Goal: Use online tool/utility: Utilize a website feature to perform a specific function

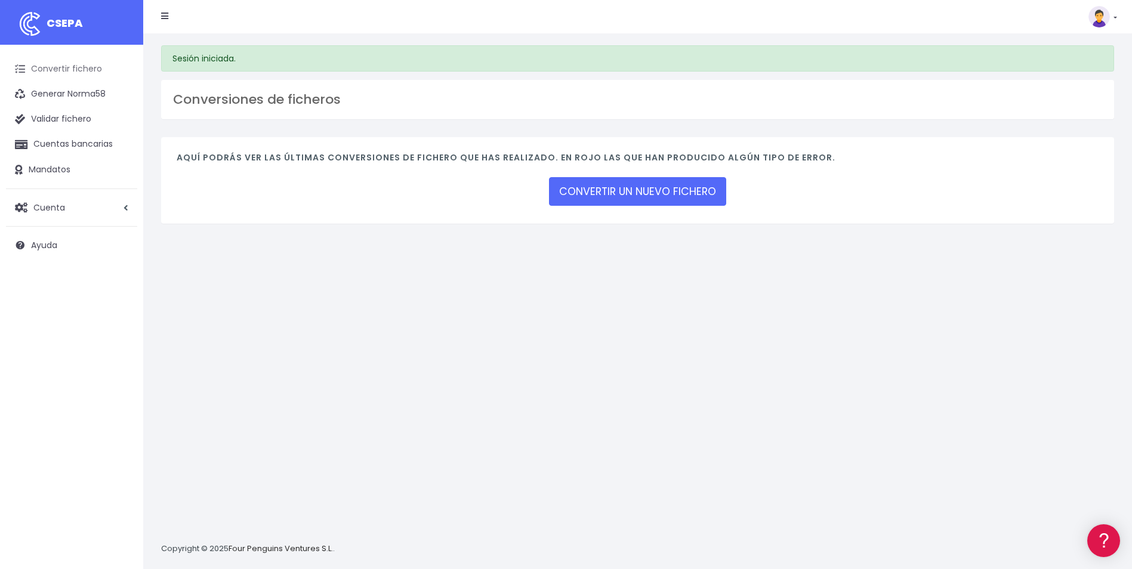
click at [92, 70] on link "Convertir fichero" at bounding box center [71, 69] width 131 height 25
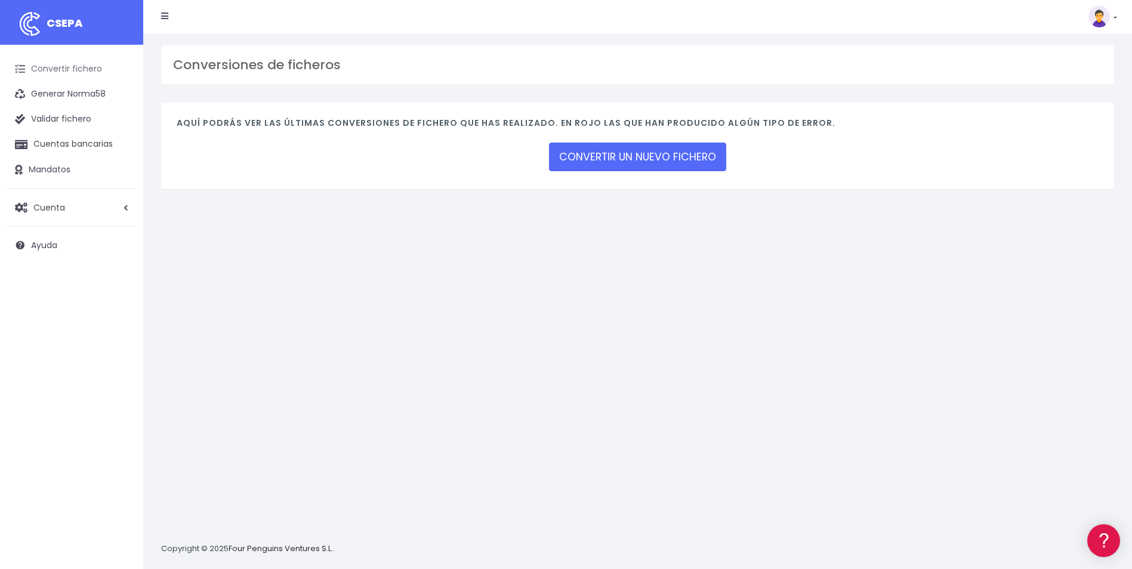
click at [86, 73] on link "Convertir fichero" at bounding box center [71, 69] width 131 height 25
click at [612, 160] on link "CONVERTIR UN NUEVO FICHERO" at bounding box center [637, 157] width 177 height 29
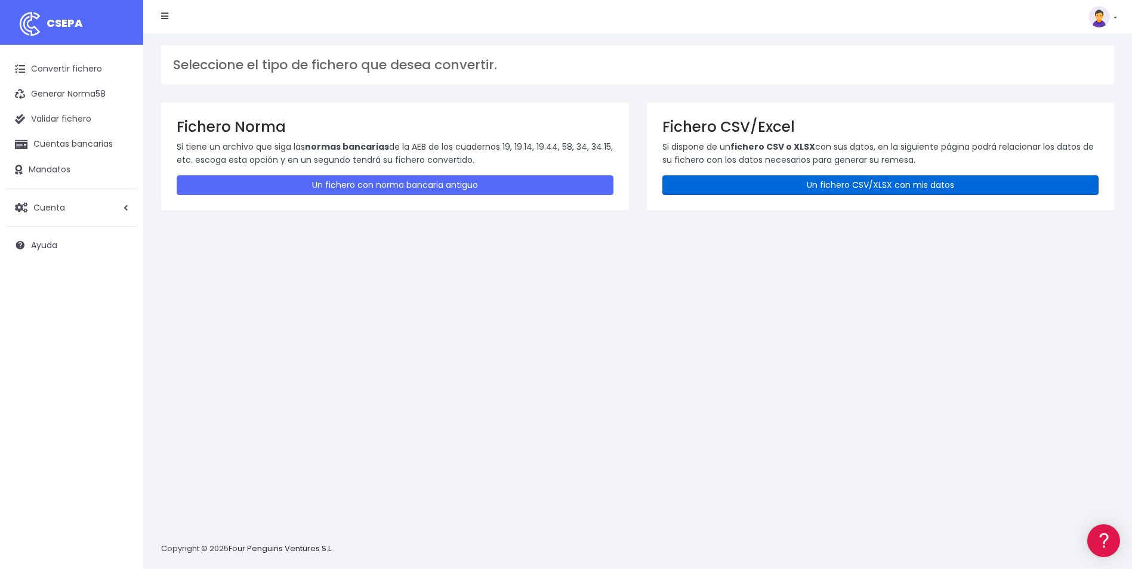
click at [787, 184] on link "Un fichero CSV/XLSX con mis datos" at bounding box center [880, 185] width 437 height 20
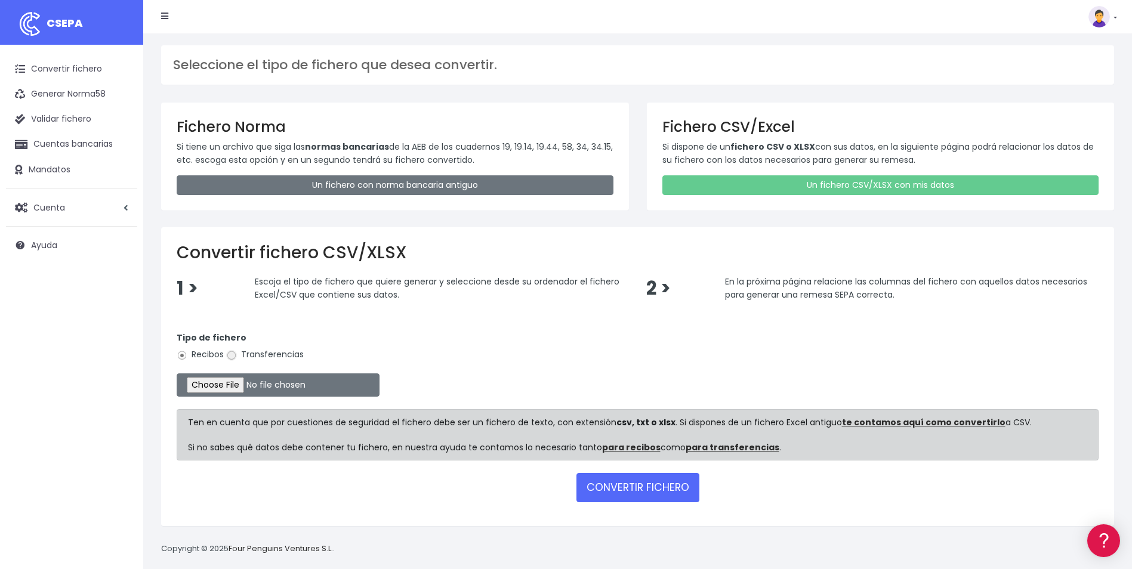
click at [234, 355] on input "Transferencias" at bounding box center [231, 355] width 11 height 11
radio input "true"
click at [232, 386] on input "file" at bounding box center [278, 385] width 203 height 23
type input "C:\fakepath\TRANSF GASTOS CEA AGO 2.xlsx"
click at [642, 491] on button "CONVERTIR FICHERO" at bounding box center [638, 487] width 123 height 29
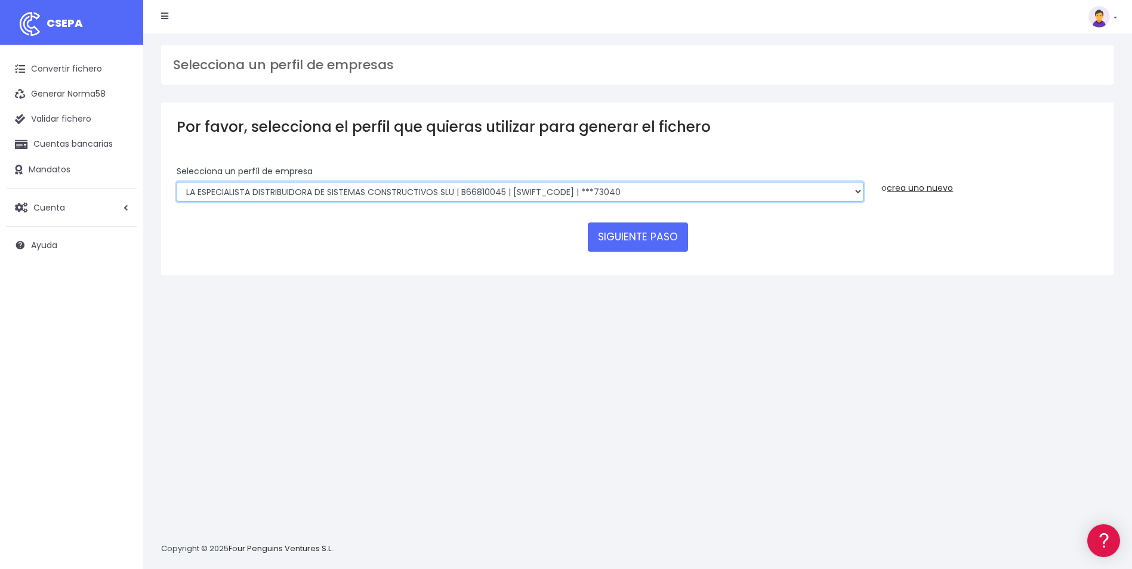
click at [294, 196] on select "COMPAÑIA ESPAÑOLA DE AISLAMIENTOS S.A.U. | A43039288 | CAIXESBBXXX | ***90958 L…" at bounding box center [520, 192] width 687 height 20
select select "2752"
click at [177, 182] on select "COMPAÑIA ESPAÑOLA DE AISLAMIENTOS S.A.U. | A43039288 | CAIXESBBXXX | ***90958 L…" at bounding box center [520, 192] width 687 height 20
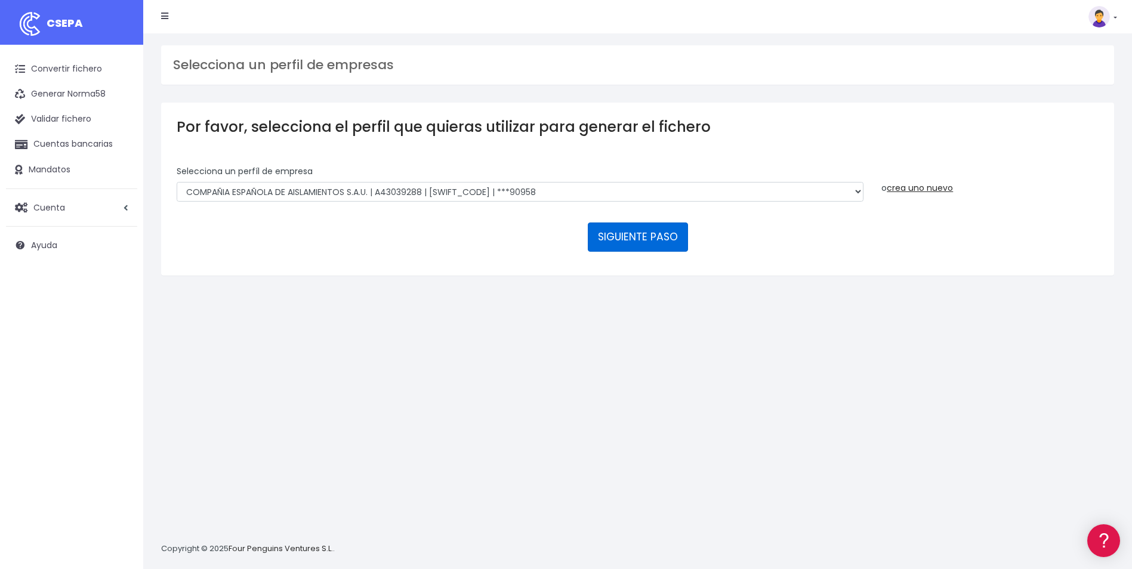
click at [642, 241] on button "SIGUIENTE PASO" at bounding box center [638, 237] width 100 height 29
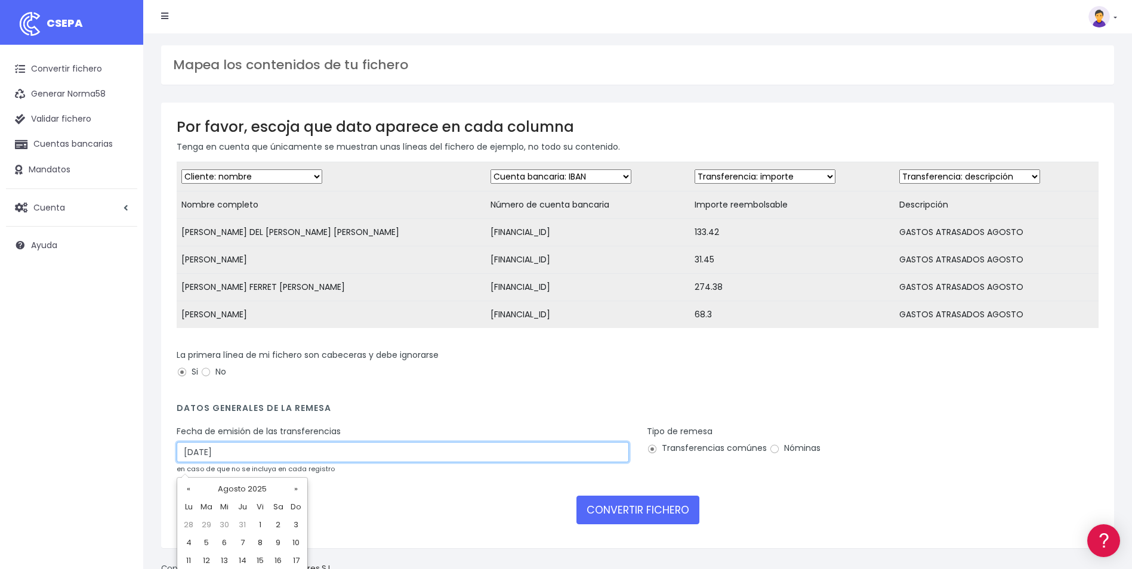
click at [194, 461] on input "29/08/2025" at bounding box center [403, 452] width 452 height 20
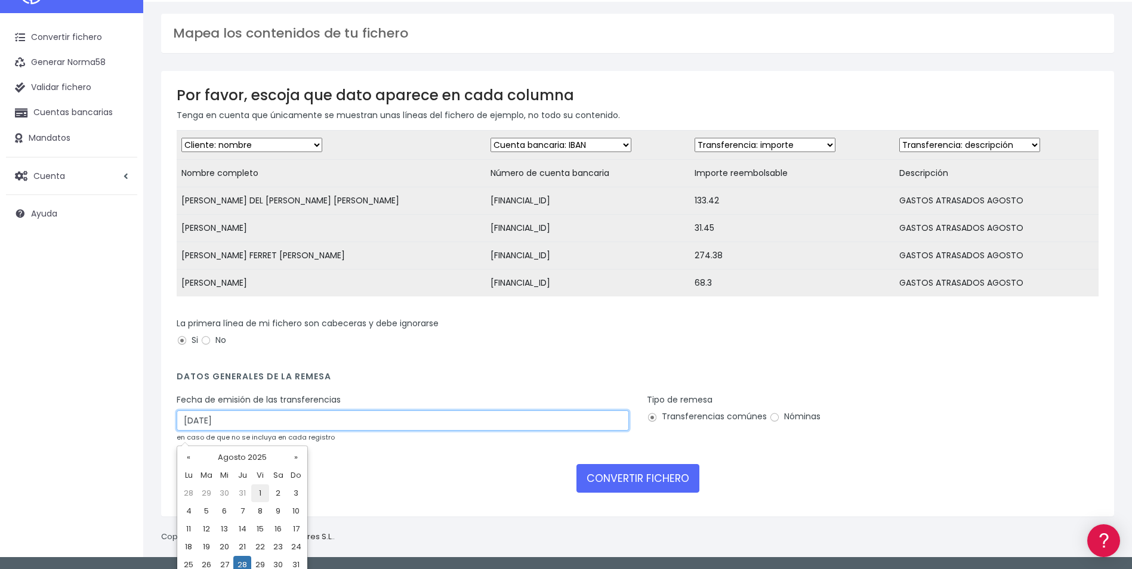
scroll to position [57, 0]
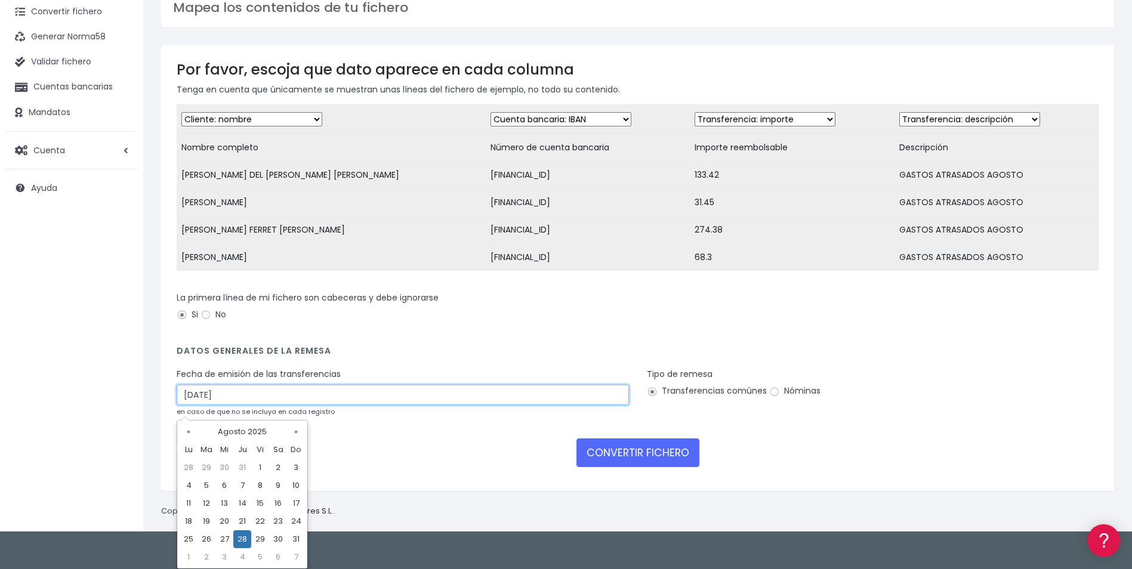
type input "28/08/2025"
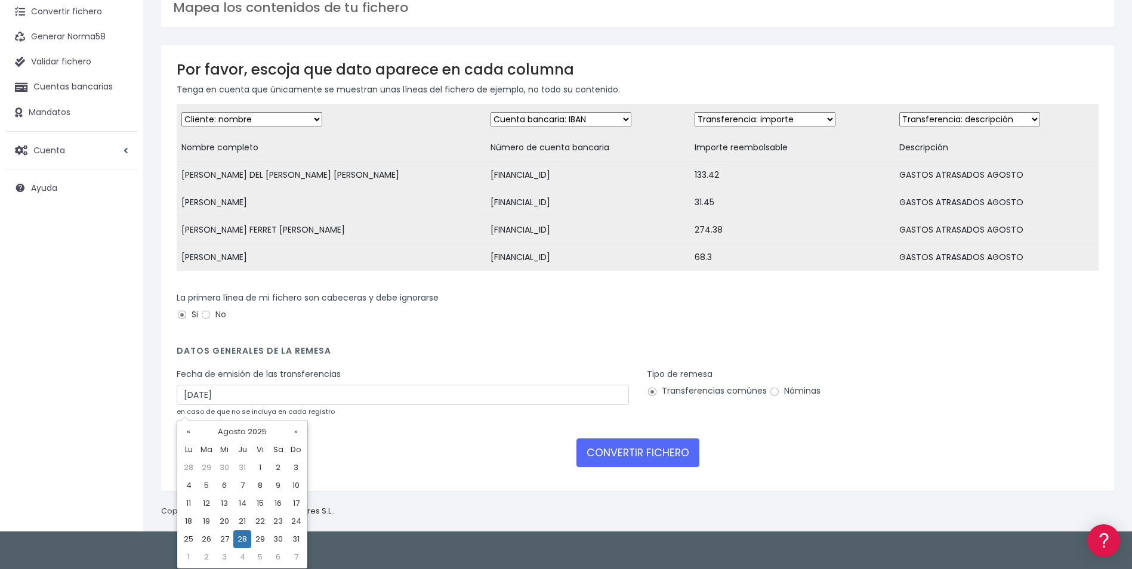
click at [241, 535] on td "28" at bounding box center [242, 540] width 18 height 18
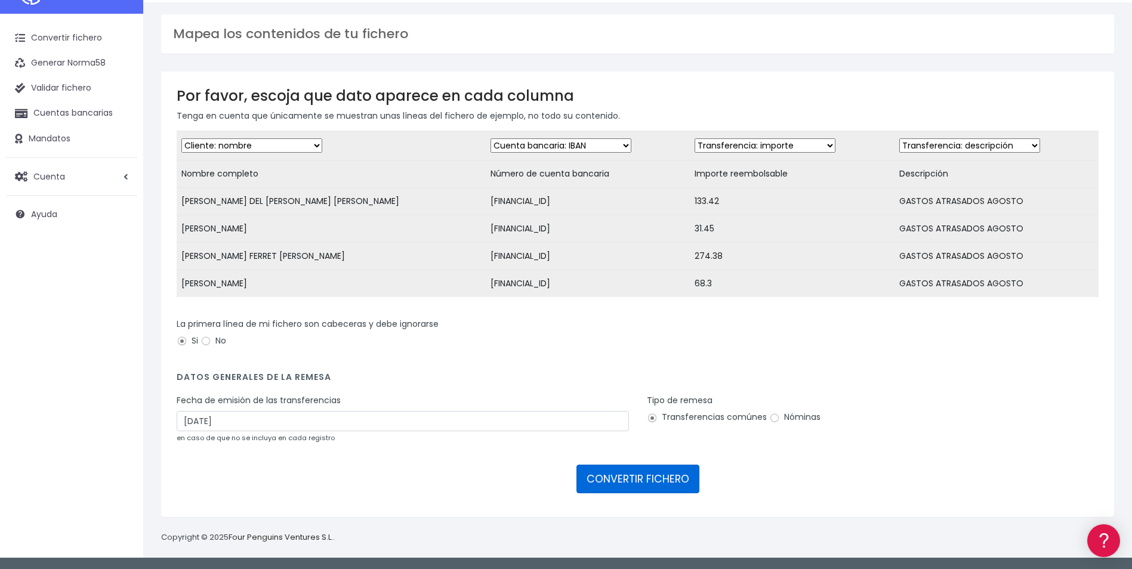
click at [642, 480] on button "CONVERTIR FICHERO" at bounding box center [638, 479] width 123 height 29
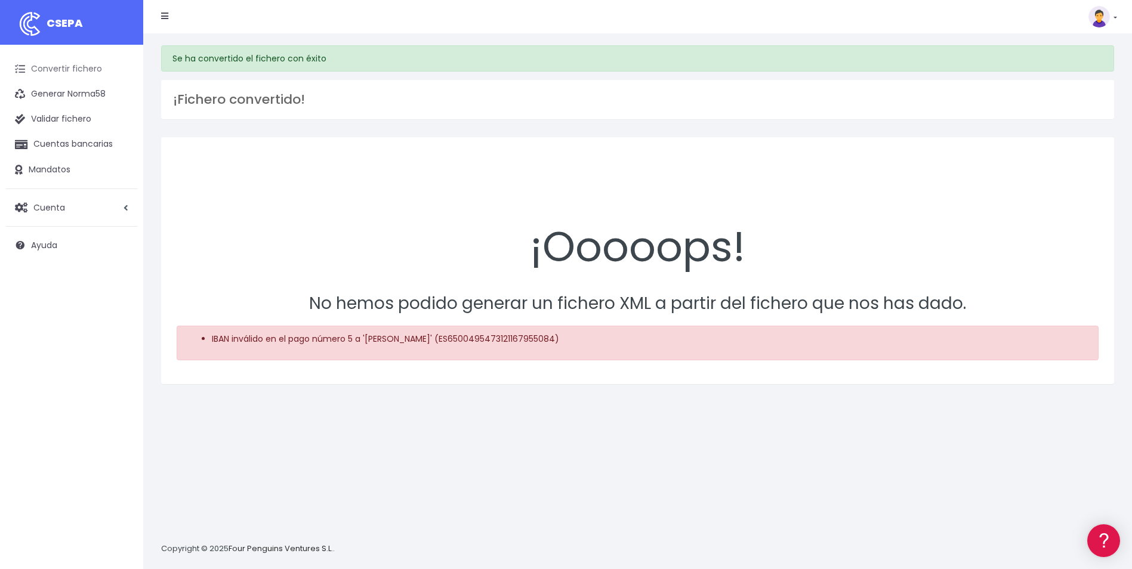
click at [85, 66] on link "Convertir fichero" at bounding box center [71, 69] width 131 height 25
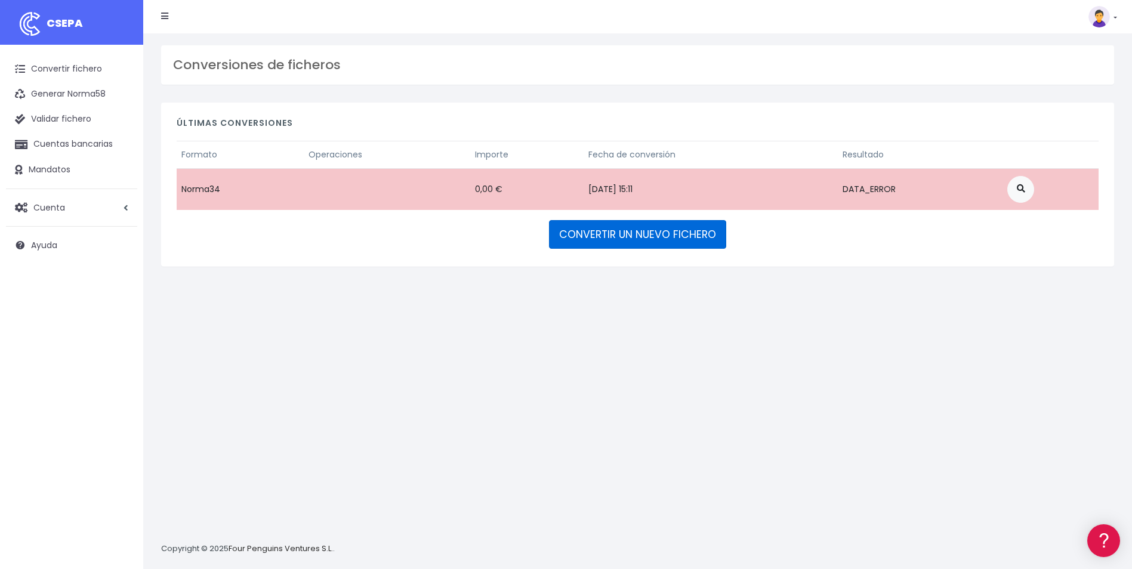
click at [627, 237] on link "CONVERTIR UN NUEVO FICHERO" at bounding box center [637, 234] width 177 height 29
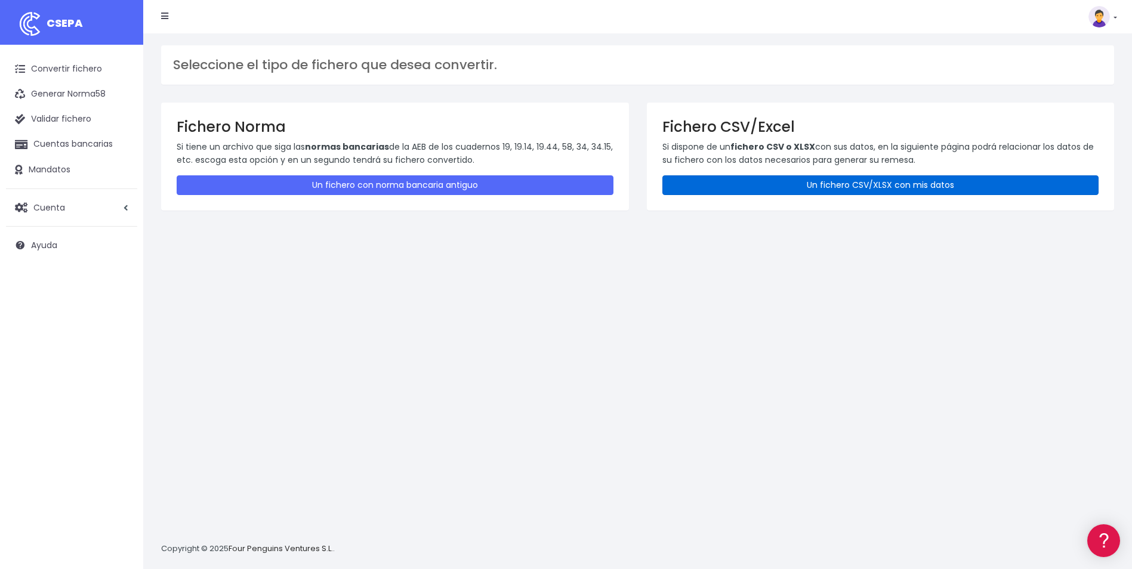
click at [775, 189] on link "Un fichero CSV/XLSX con mis datos" at bounding box center [880, 185] width 437 height 20
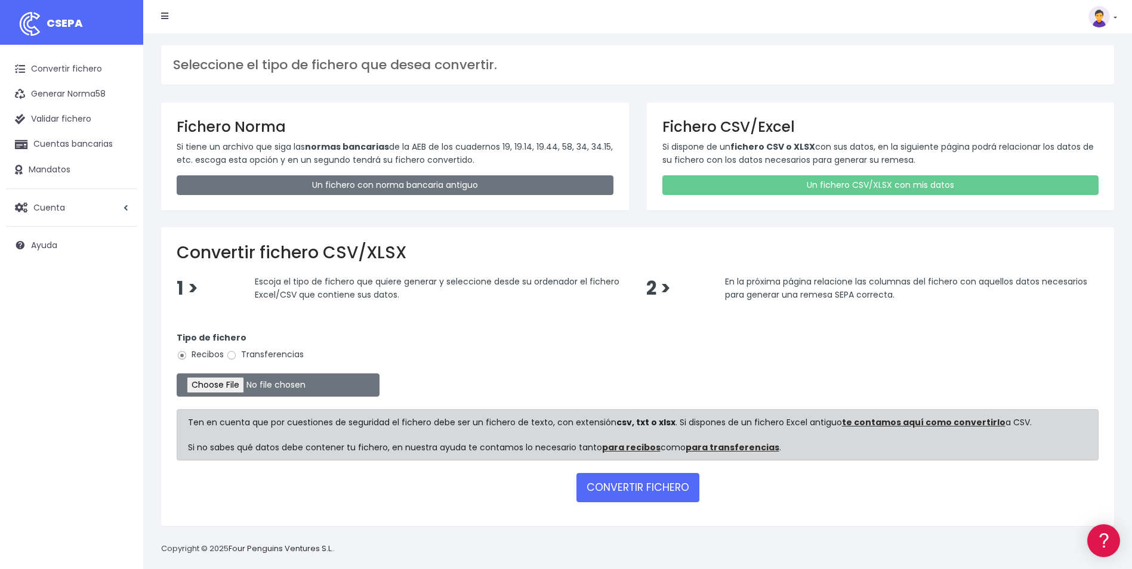
click at [246, 350] on label "Transferencias" at bounding box center [265, 355] width 78 height 13
click at [237, 350] on input "Transferencias" at bounding box center [231, 355] width 11 height 11
radio input "true"
click at [226, 383] on input "file" at bounding box center [278, 385] width 203 height 23
type input "C:\fakepath\TRANSF GASTOS CEA AGO 2.xlsx"
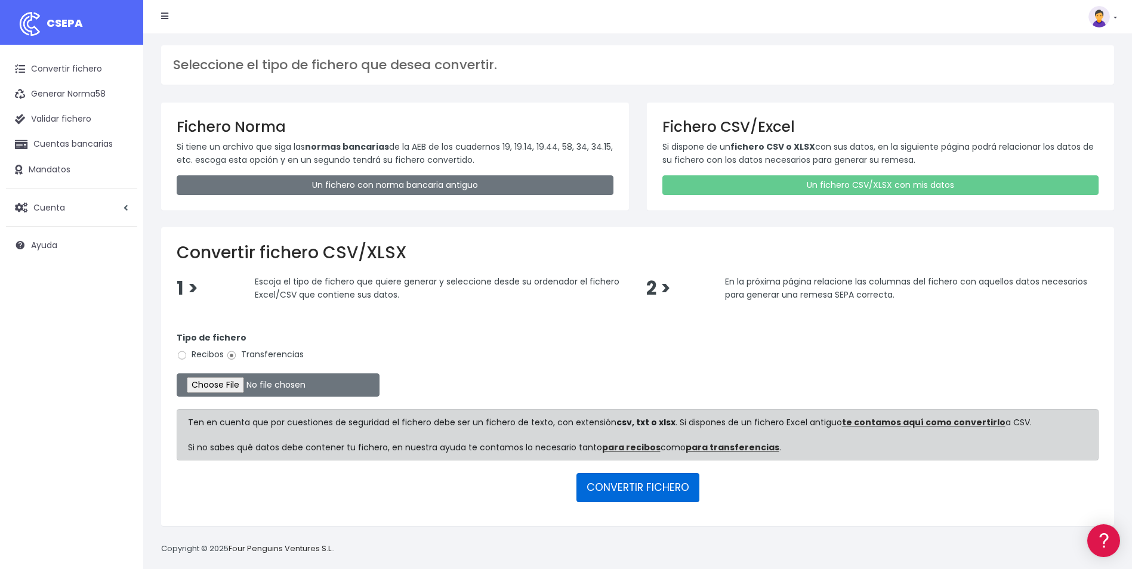
click at [639, 488] on button "CONVERTIR FICHERO" at bounding box center [638, 487] width 123 height 29
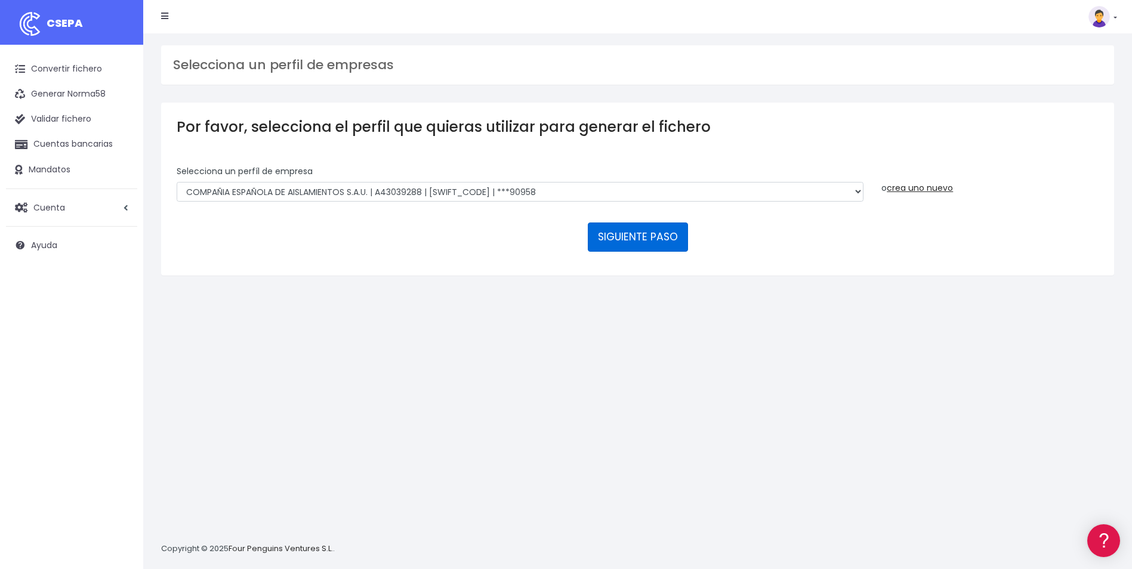
click at [620, 246] on button "SIGUIENTE PASO" at bounding box center [638, 237] width 100 height 29
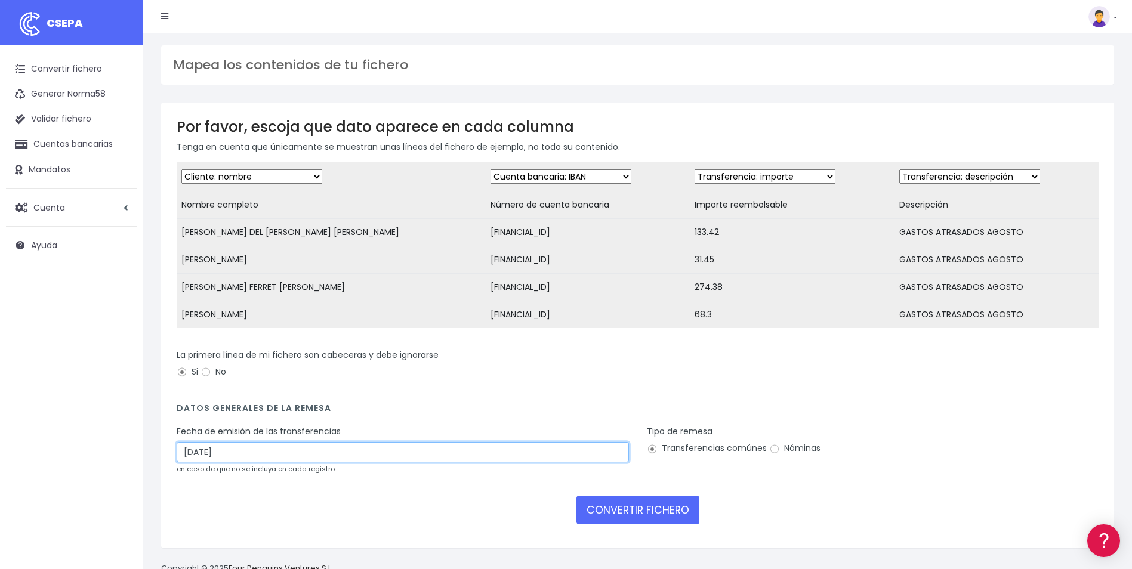
click at [194, 461] on input "29/08/2025" at bounding box center [403, 452] width 452 height 20
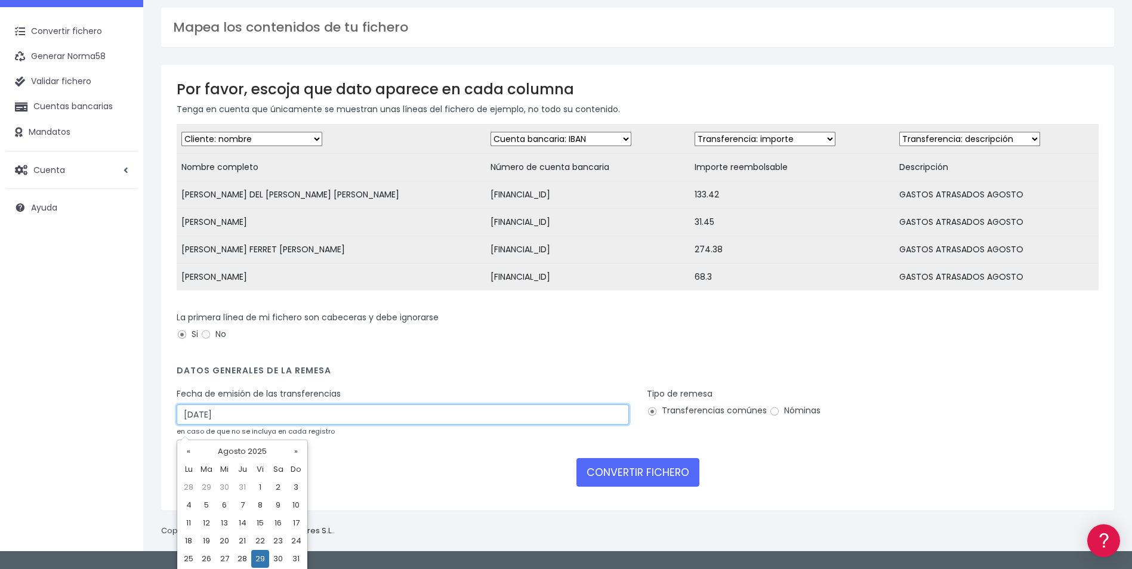
scroll to position [57, 0]
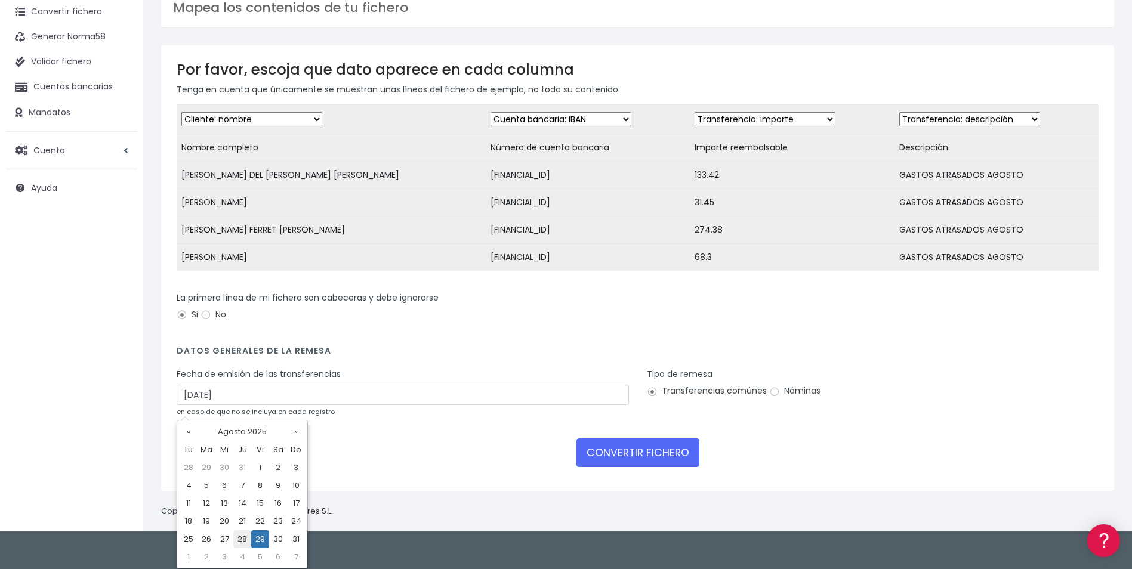
click at [245, 536] on td "28" at bounding box center [242, 540] width 18 height 18
type input "28/08/2025"
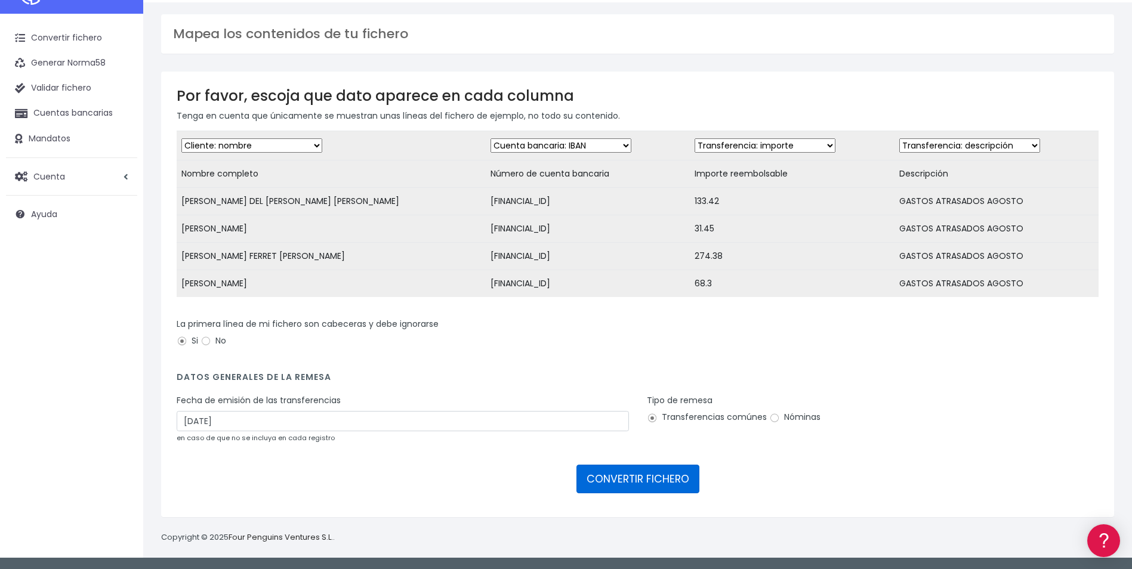
click at [624, 481] on button "CONVERTIR FICHERO" at bounding box center [638, 479] width 123 height 29
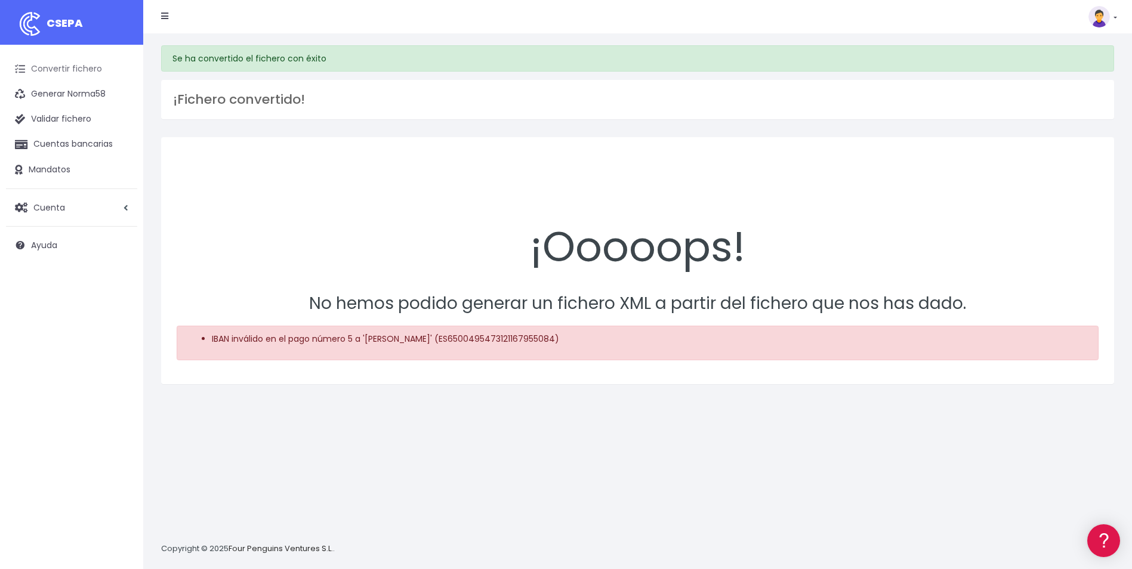
click at [82, 64] on link "Convertir fichero" at bounding box center [71, 69] width 131 height 25
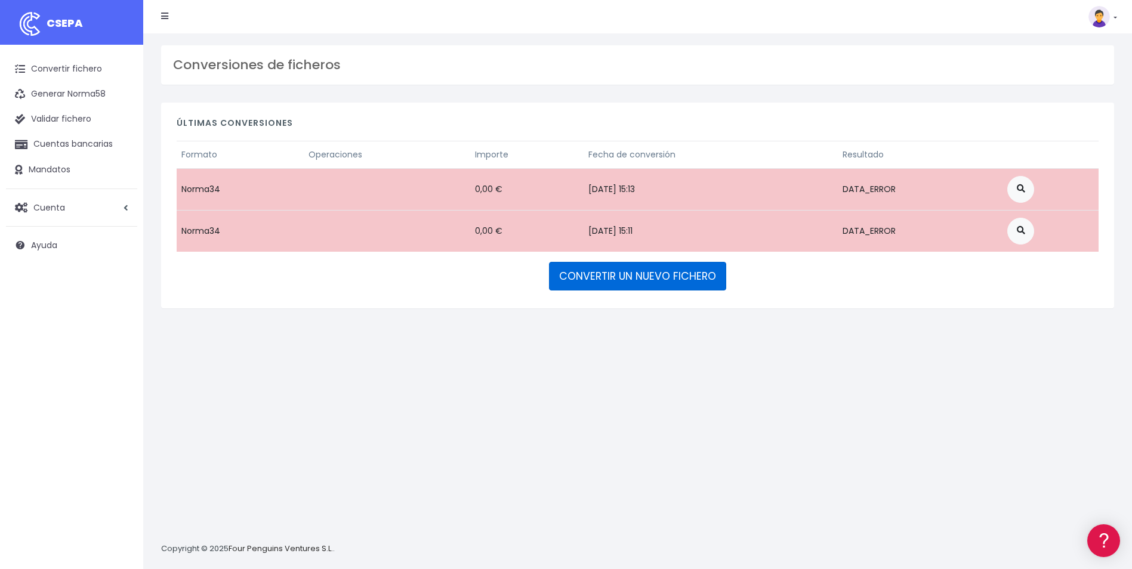
click at [590, 278] on link "CONVERTIR UN NUEVO FICHERO" at bounding box center [637, 276] width 177 height 29
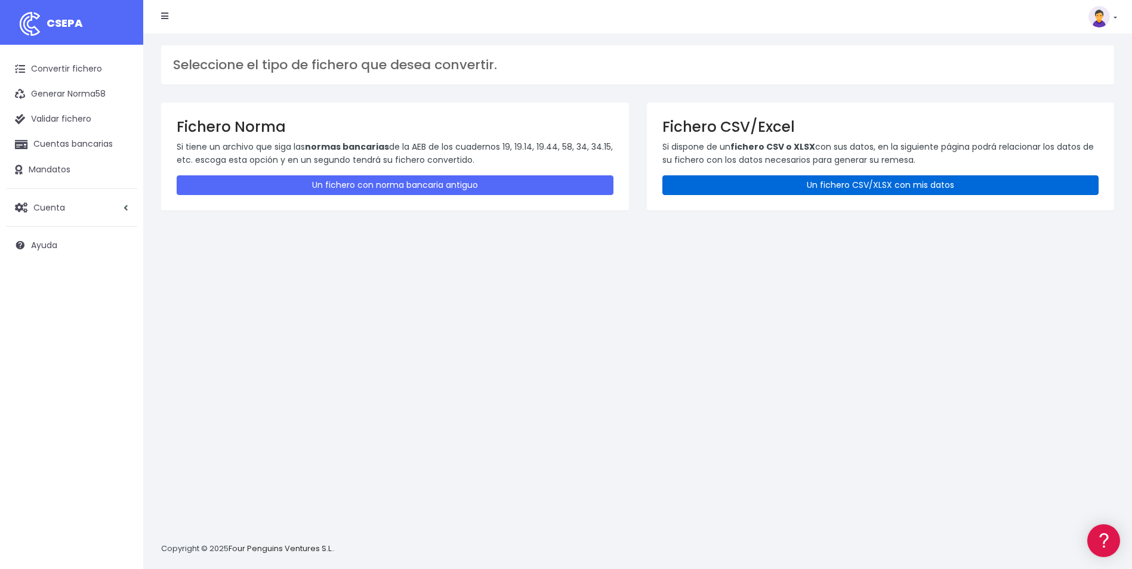
click at [790, 182] on link "Un fichero CSV/XLSX con mis datos" at bounding box center [880, 185] width 437 height 20
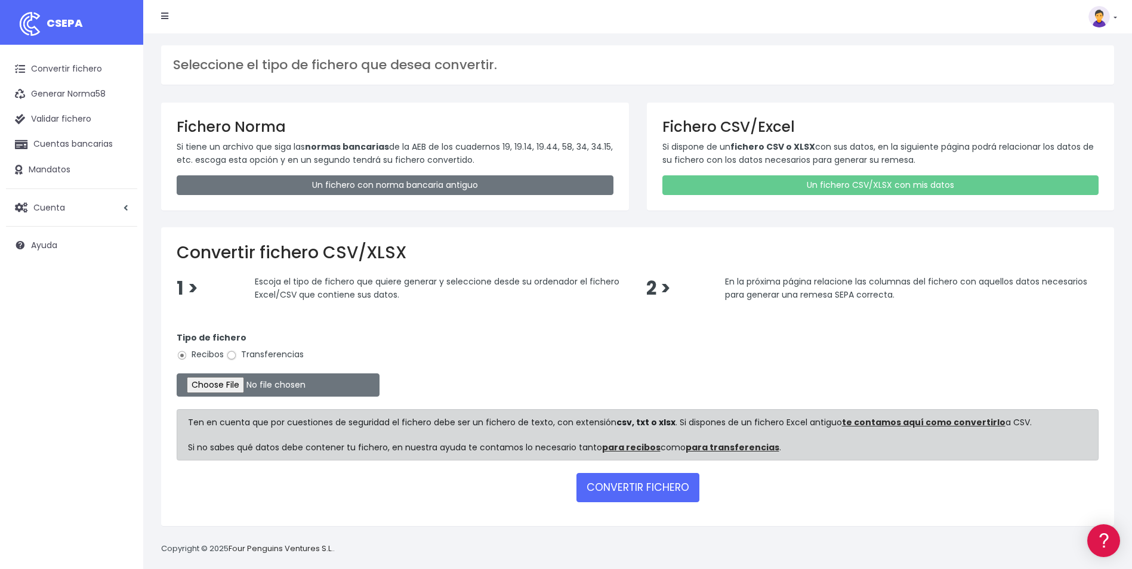
click at [237, 355] on input "Transferencias" at bounding box center [231, 355] width 11 height 11
radio input "true"
click at [236, 379] on input "file" at bounding box center [278, 385] width 203 height 23
type input "C:\fakepath\TRANSF GASTOS CEA AGO 2.xlsx"
click at [645, 485] on button "CONVERTIR FICHERO" at bounding box center [638, 487] width 123 height 29
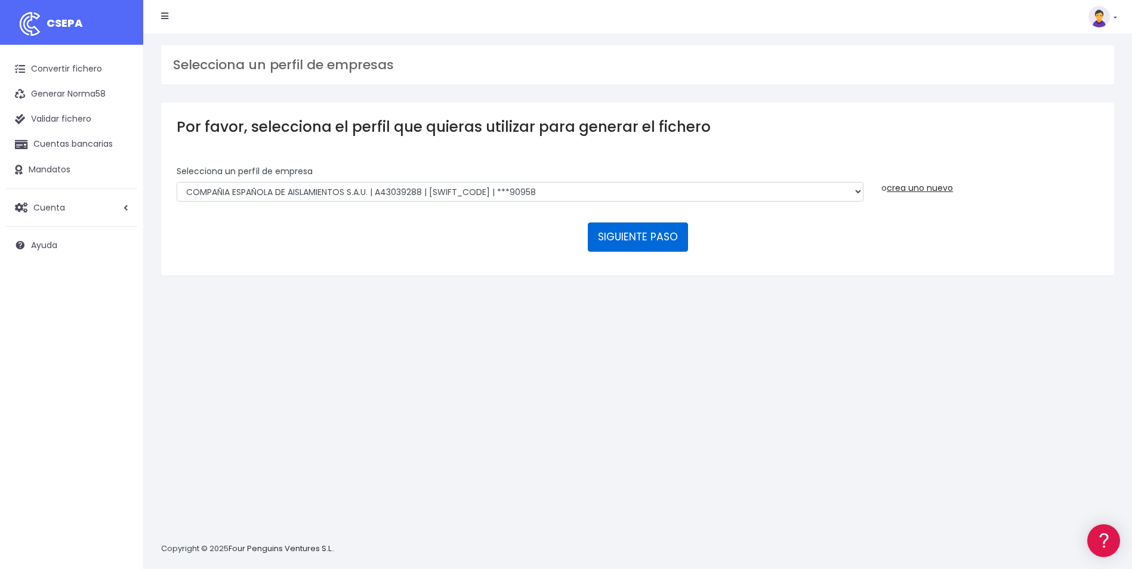
click at [612, 241] on button "SIGUIENTE PASO" at bounding box center [638, 237] width 100 height 29
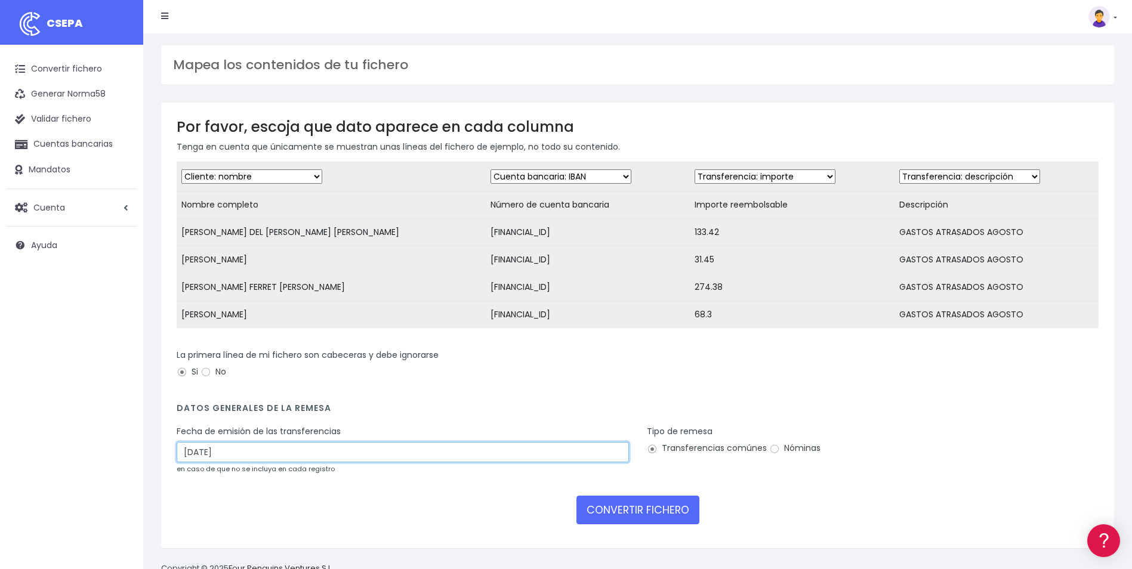
click at [193, 460] on input "29/08/2025" at bounding box center [403, 452] width 452 height 20
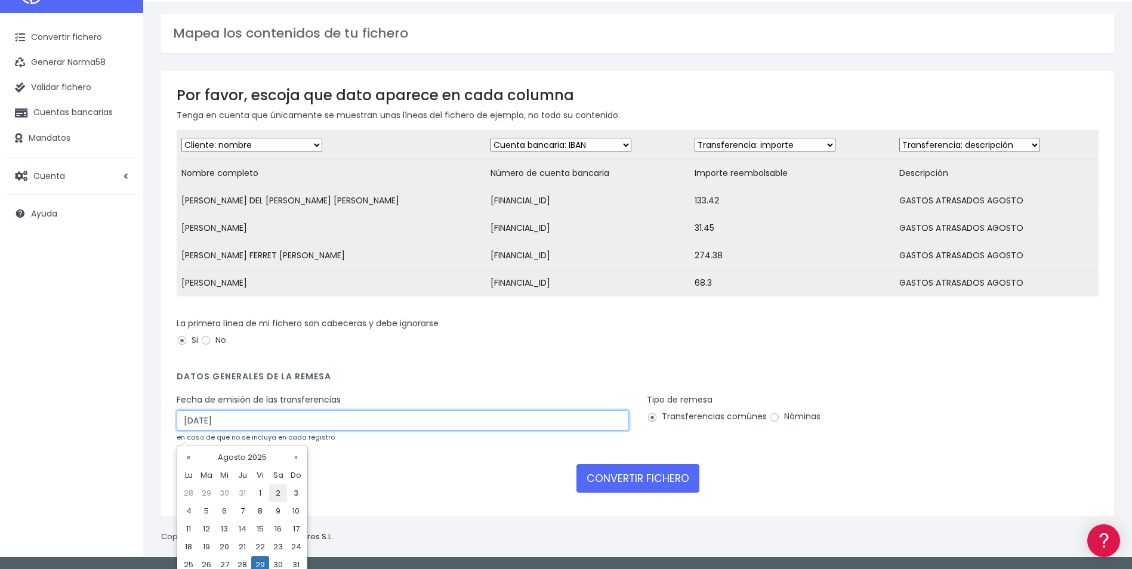
scroll to position [57, 0]
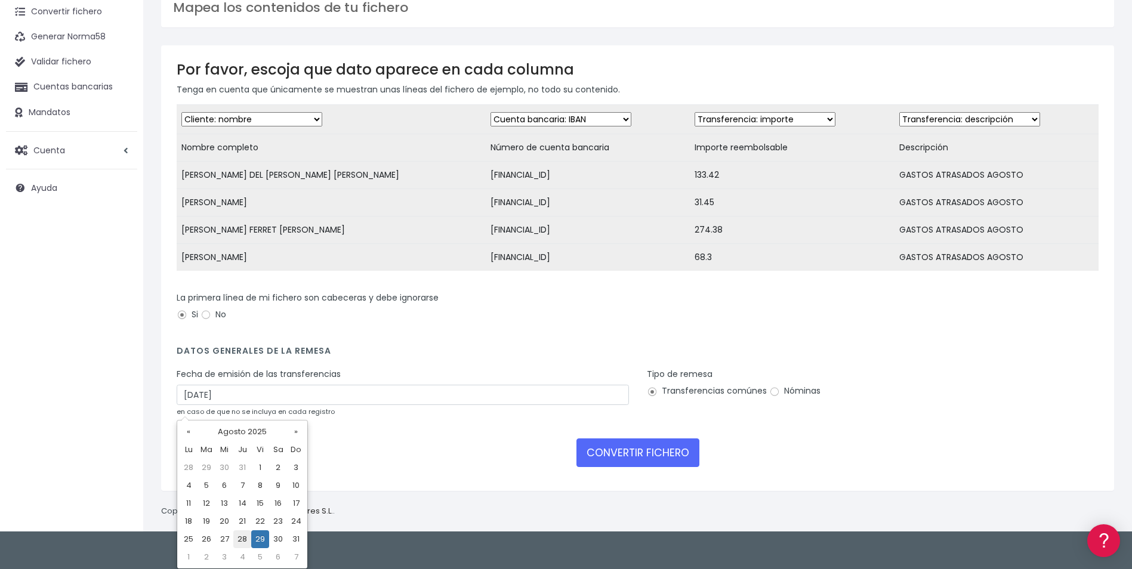
click at [245, 538] on td "28" at bounding box center [242, 540] width 18 height 18
type input "28/08/2025"
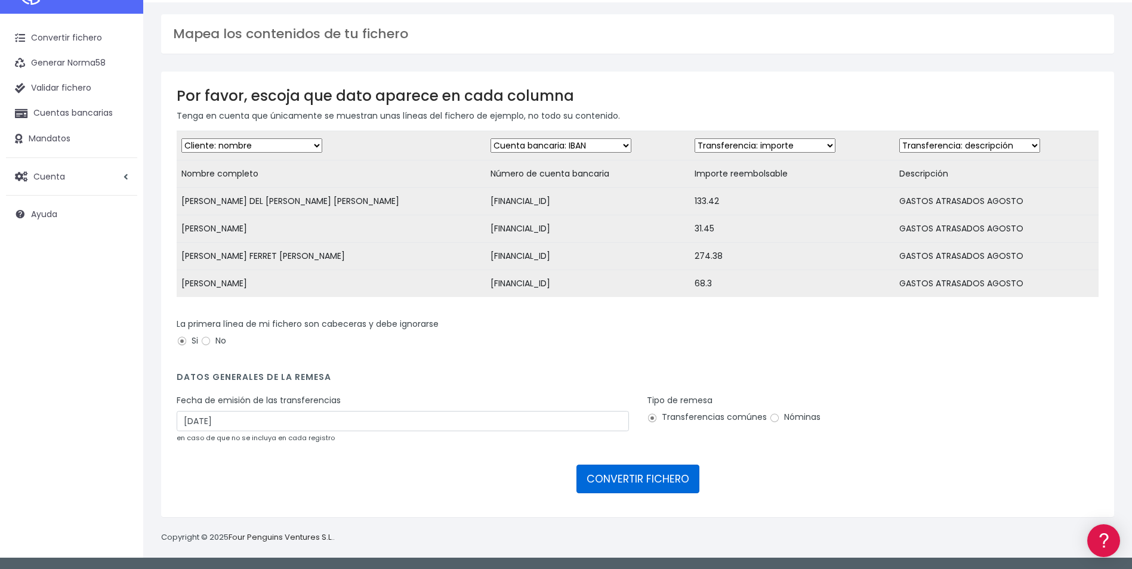
click at [625, 475] on button "CONVERTIR FICHERO" at bounding box center [638, 479] width 123 height 29
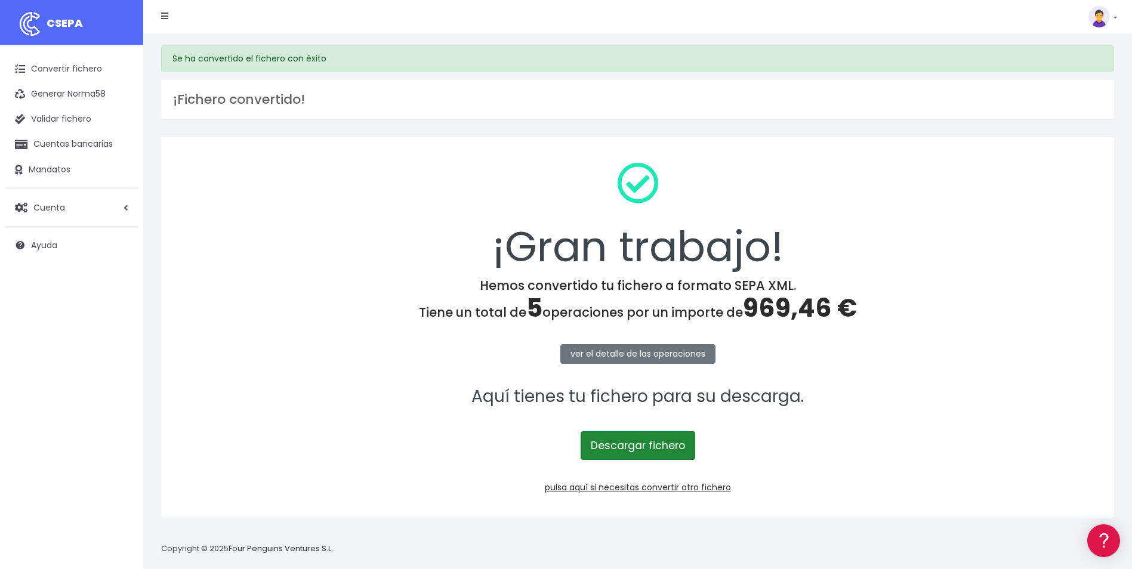
click at [636, 449] on link "Descargar fichero" at bounding box center [638, 446] width 115 height 29
click at [62, 70] on link "Convertir fichero" at bounding box center [71, 69] width 131 height 25
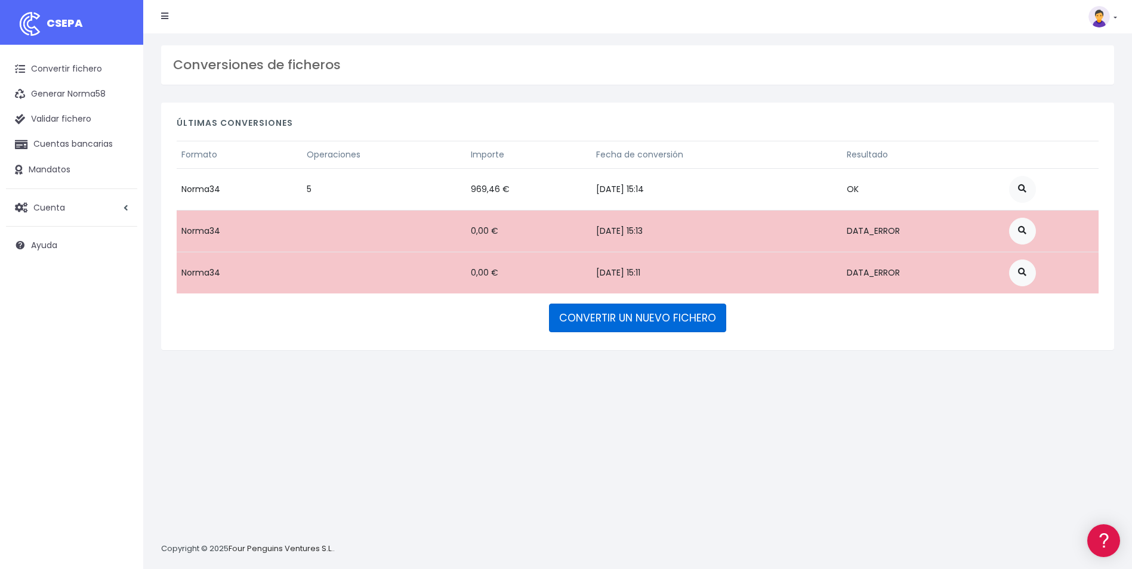
click at [584, 320] on link "CONVERTIR UN NUEVO FICHERO" at bounding box center [637, 318] width 177 height 29
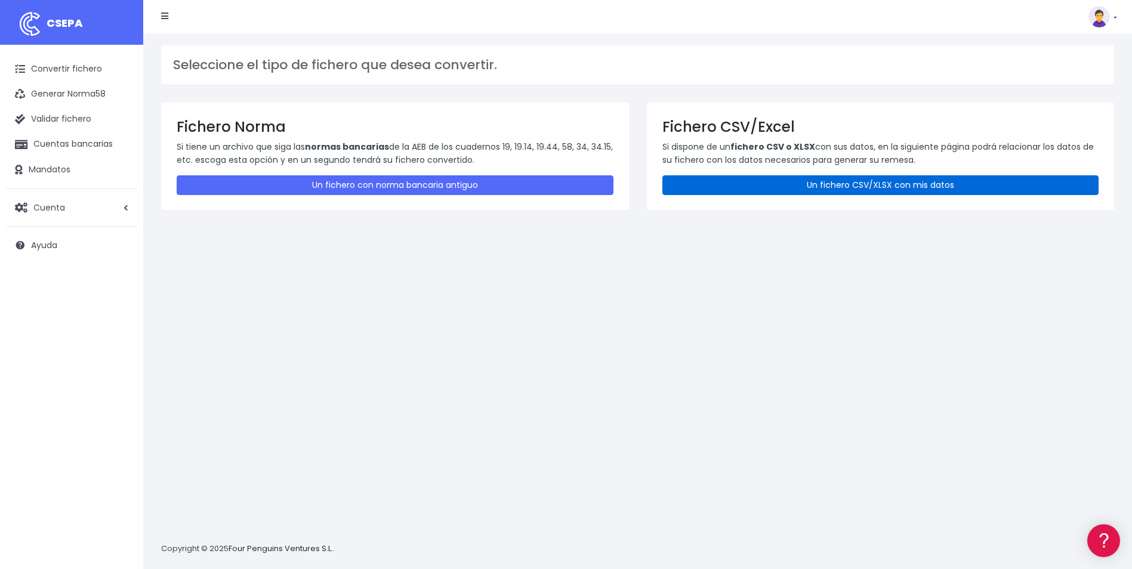
click at [763, 187] on link "Un fichero CSV/XLSX con mis datos" at bounding box center [880, 185] width 437 height 20
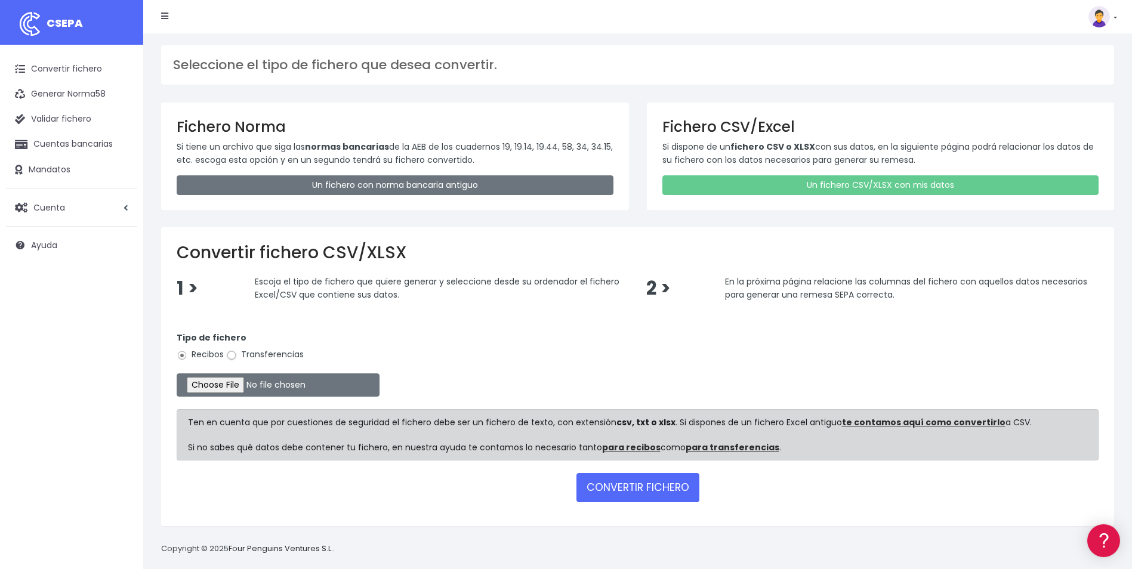
click at [234, 355] on input "Transferencias" at bounding box center [231, 355] width 11 height 11
radio input "true"
click at [229, 384] on input "file" at bounding box center [278, 385] width 203 height 23
type input "C:\fakepath\TRANSF GASTOS LE AGO 2.xlsx"
click at [640, 486] on button "CONVERTIR FICHERO" at bounding box center [638, 487] width 123 height 29
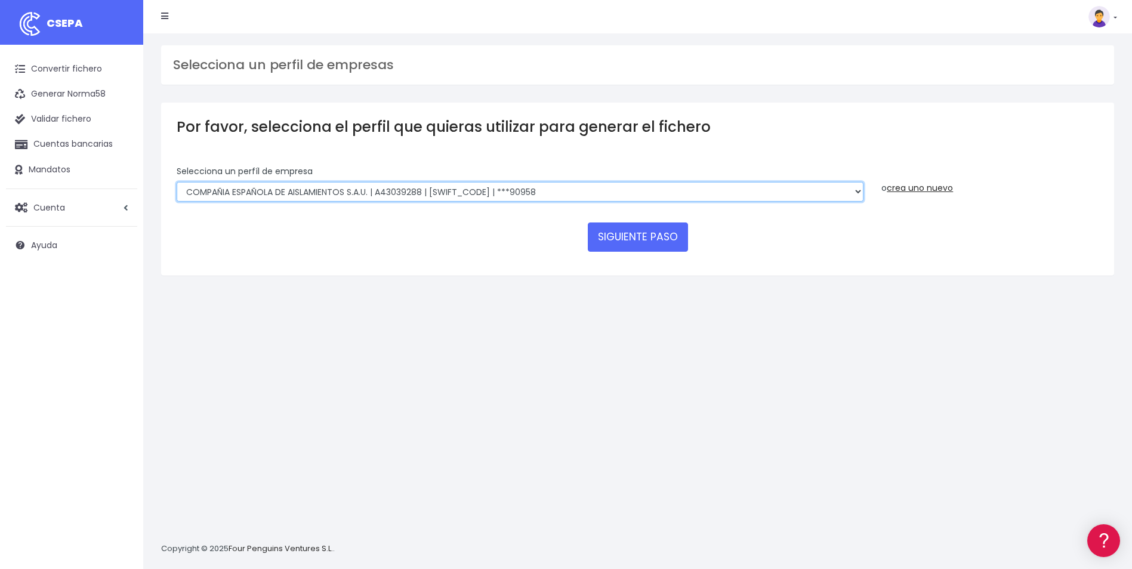
click at [329, 186] on select "COMPAÑIA ESPAÑOLA DE AISLAMIENTOS S.A.U. | A43039288 | [SWIFT_CODE] | ***90958 …" at bounding box center [520, 192] width 687 height 20
select select "2753"
click at [177, 182] on select "COMPAÑIA ESPAÑOLA DE AISLAMIENTOS S.A.U. | A43039288 | [SWIFT_CODE] | ***90958 …" at bounding box center [520, 192] width 687 height 20
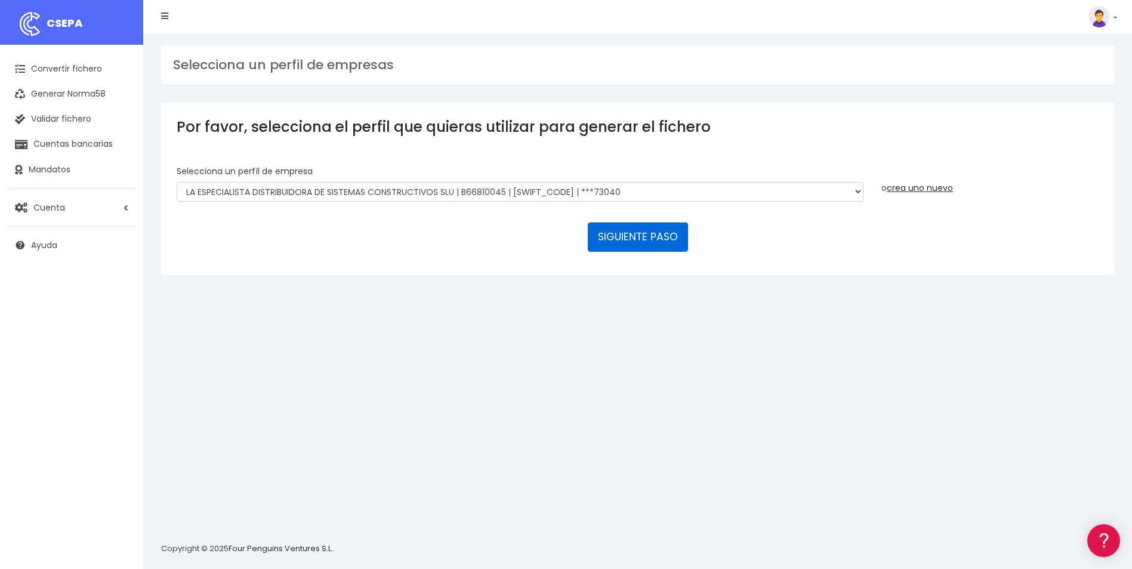
click at [612, 244] on button "SIGUIENTE PASO" at bounding box center [638, 237] width 100 height 29
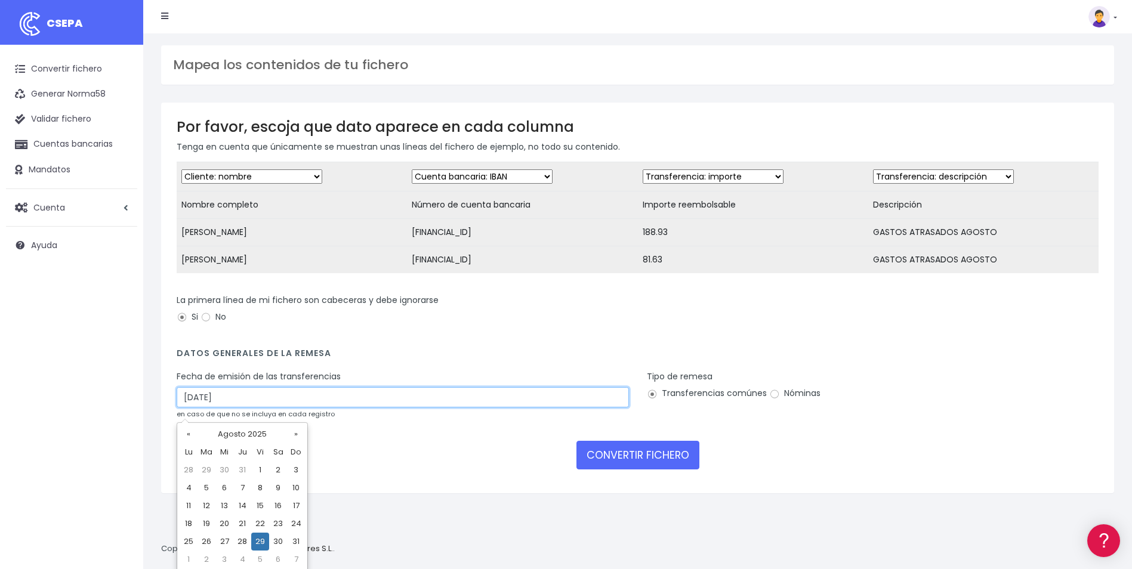
click at [194, 408] on input "29/08/2025" at bounding box center [403, 397] width 452 height 20
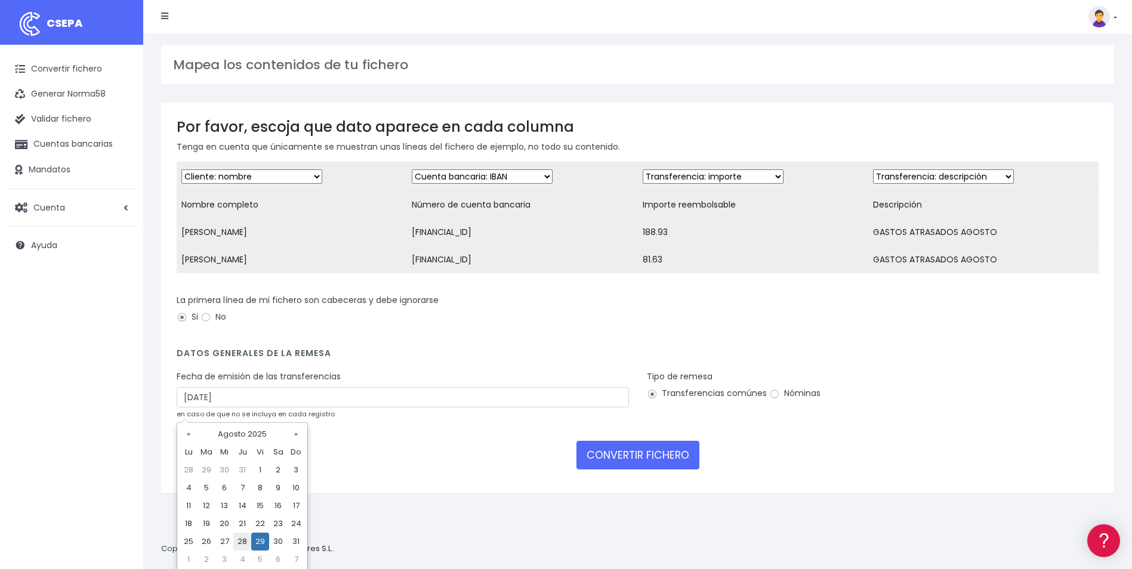
click at [245, 543] on td "28" at bounding box center [242, 542] width 18 height 18
type input "28/08/2025"
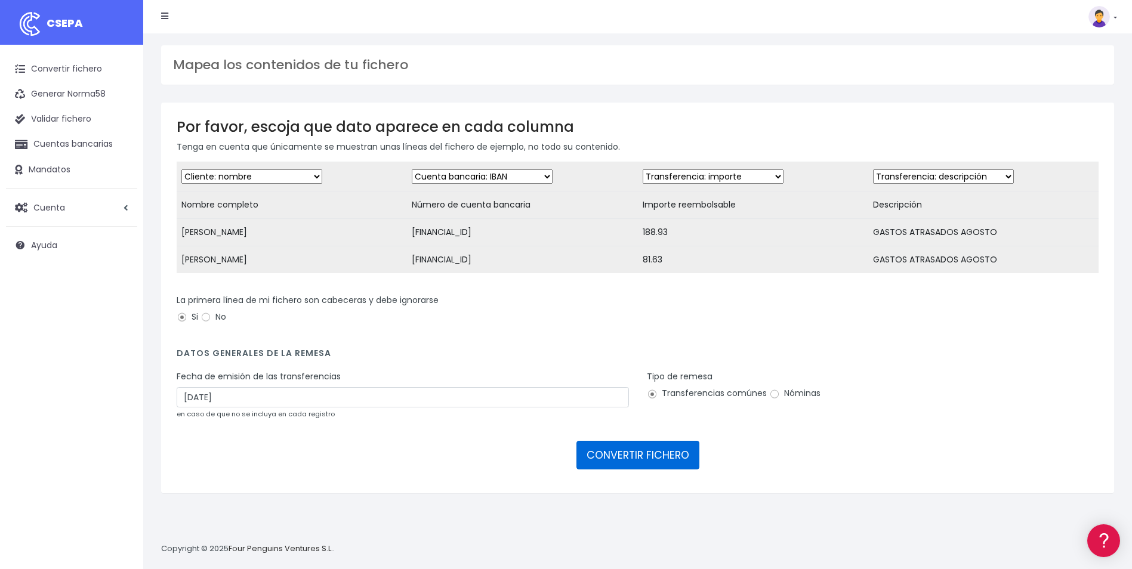
click at [628, 463] on button "CONVERTIR FICHERO" at bounding box center [638, 455] width 123 height 29
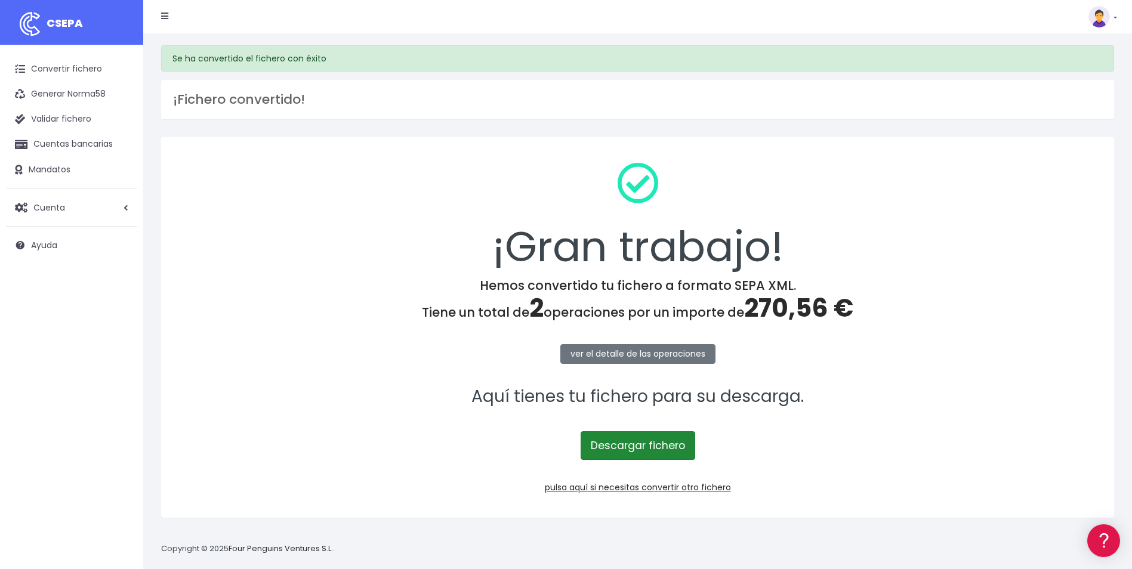
click at [631, 450] on link "Descargar fichero" at bounding box center [638, 446] width 115 height 29
